Goal: Obtain resource: Obtain resource

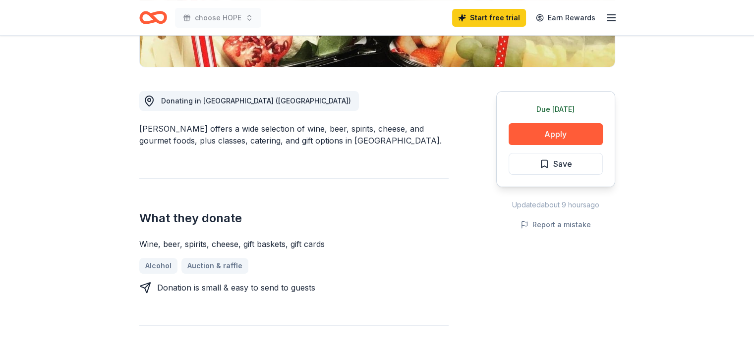
scroll to position [238, 0]
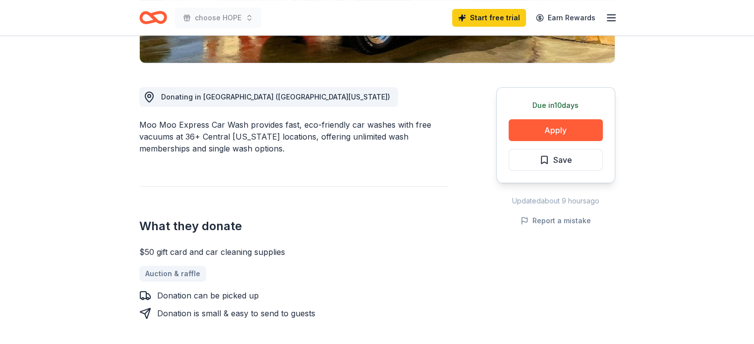
scroll to position [258, 0]
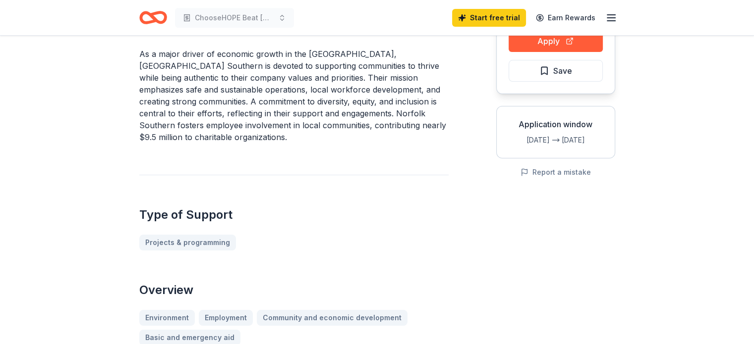
scroll to position [119, 0]
